Goal: Navigation & Orientation: Find specific page/section

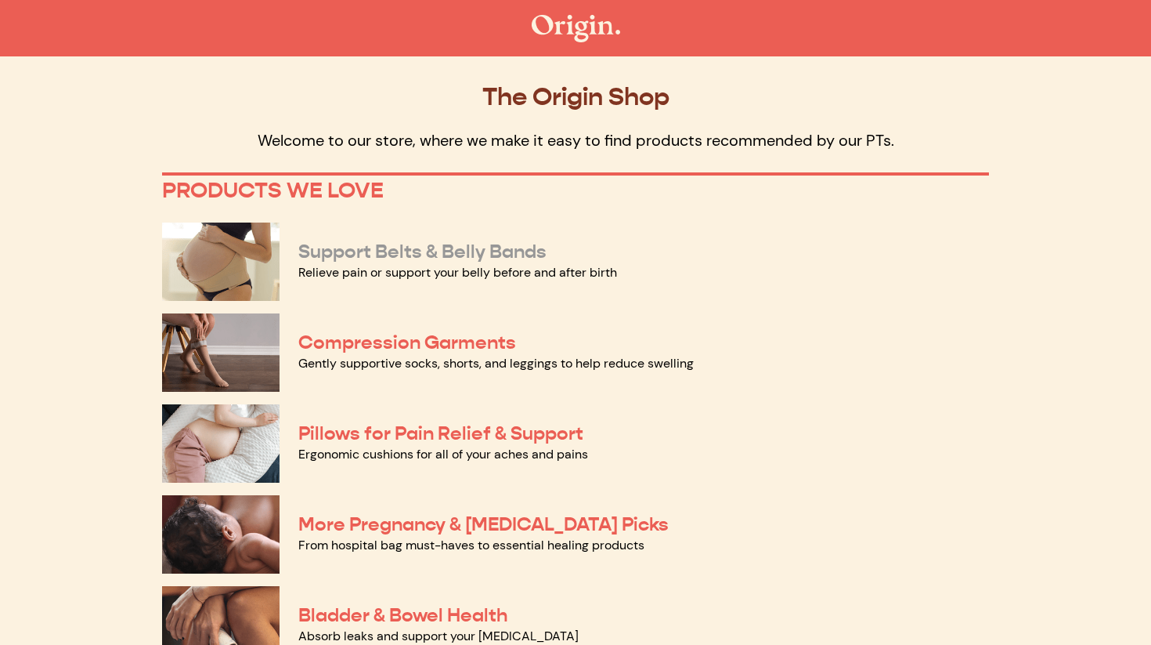
click at [522, 254] on link "Support Belts & Belly Bands" at bounding box center [422, 251] width 248 height 23
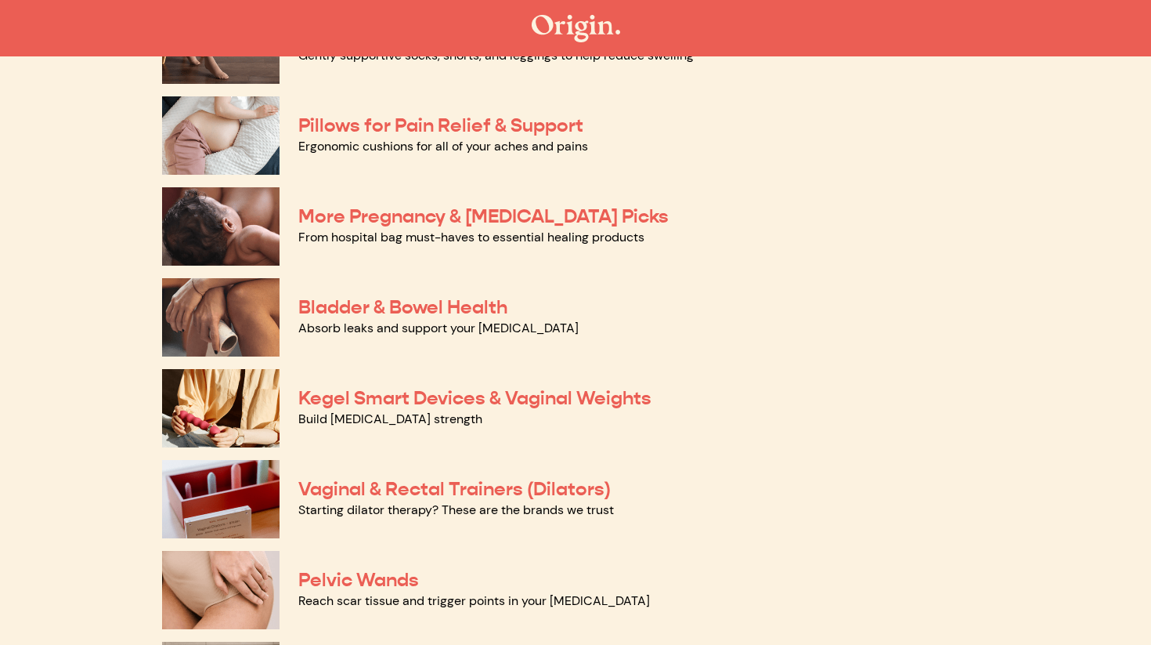
scroll to position [309, 0]
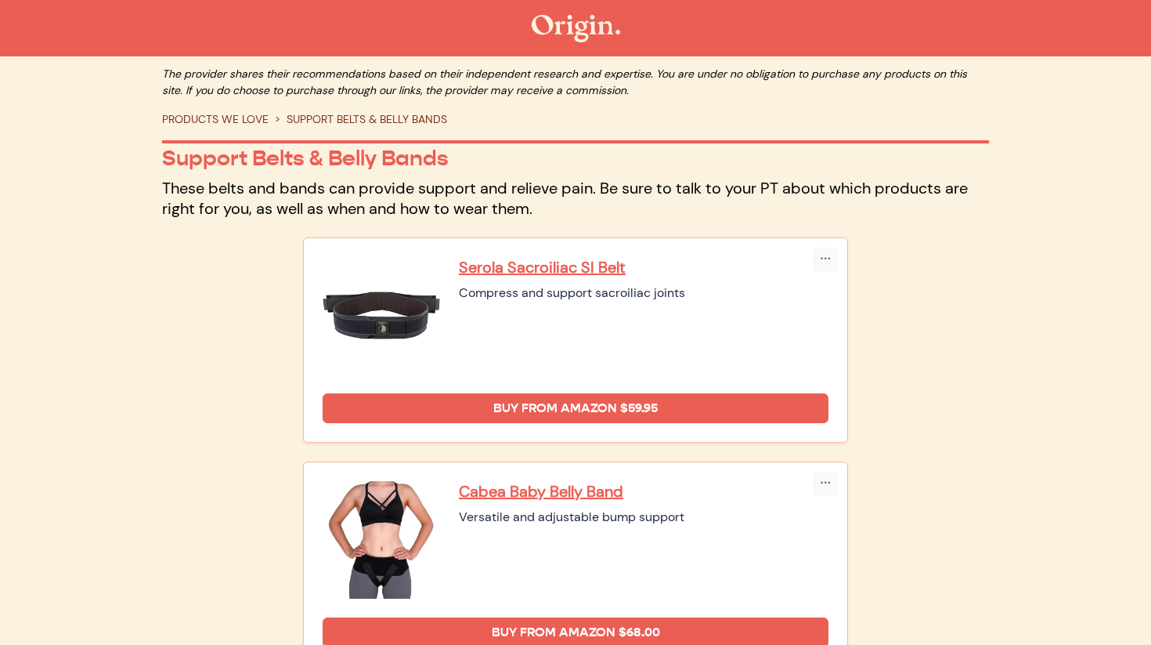
scroll to position [8, 0]
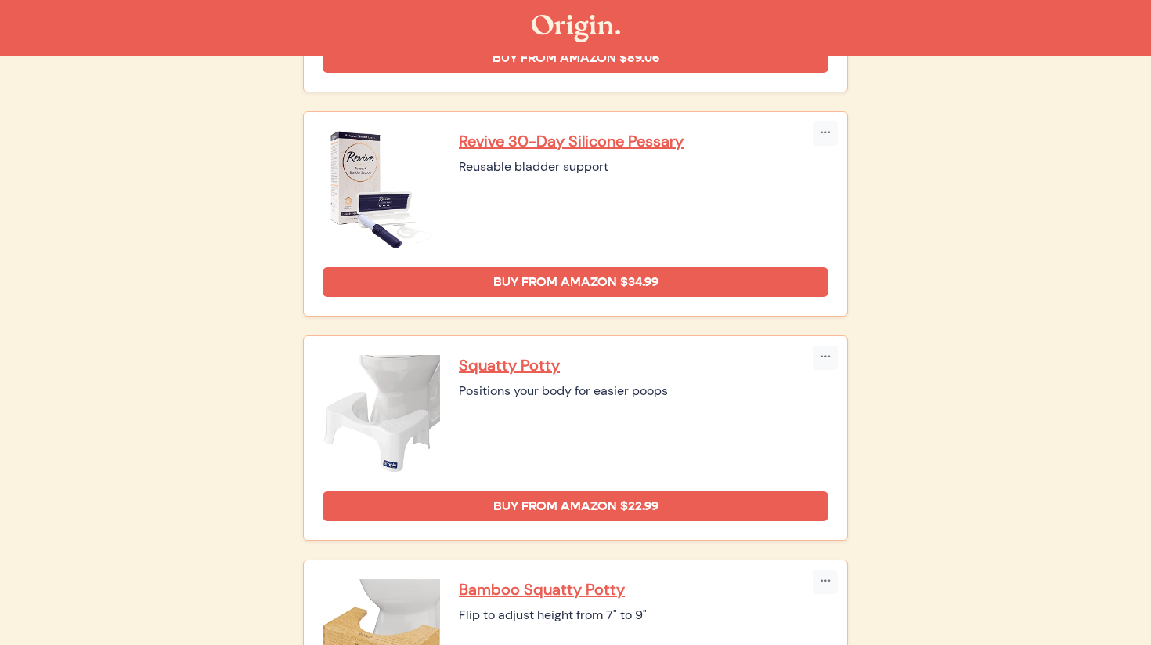
scroll to position [811, 0]
